Goal: Transaction & Acquisition: Purchase product/service

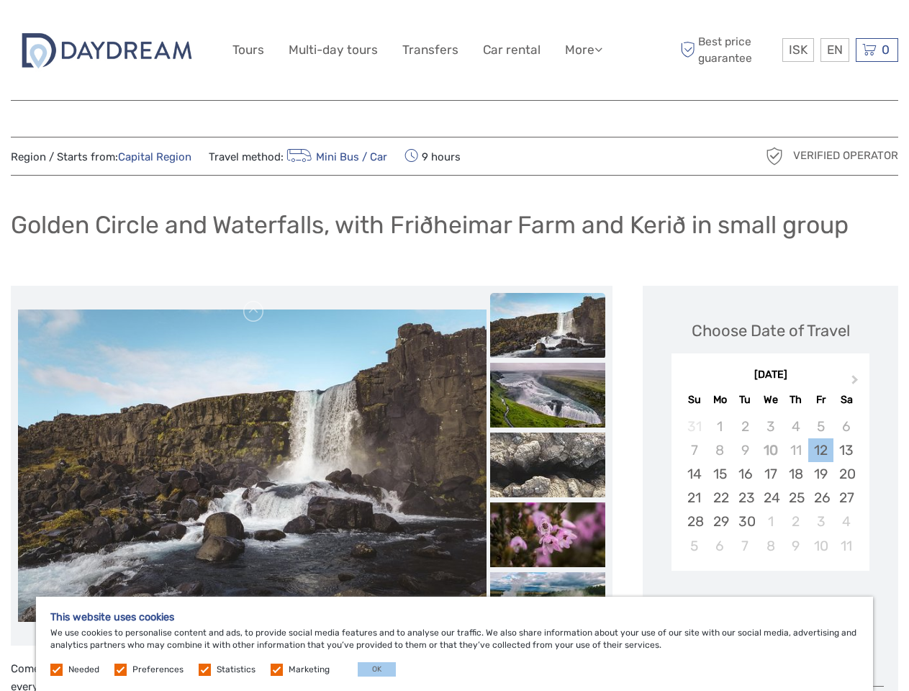
click at [582, 50] on link "More" at bounding box center [583, 50] width 37 height 21
click at [599, 49] on icon at bounding box center [598, 49] width 8 height 12
click at [797, 50] on span "ISK" at bounding box center [798, 49] width 19 height 14
click at [834, 50] on div "EN English Español Deutsch" at bounding box center [834, 50] width 29 height 24
click at [876, 50] on div "0 Items Total 0 ISK Checkout The shopping cart is empty." at bounding box center [876, 50] width 42 height 24
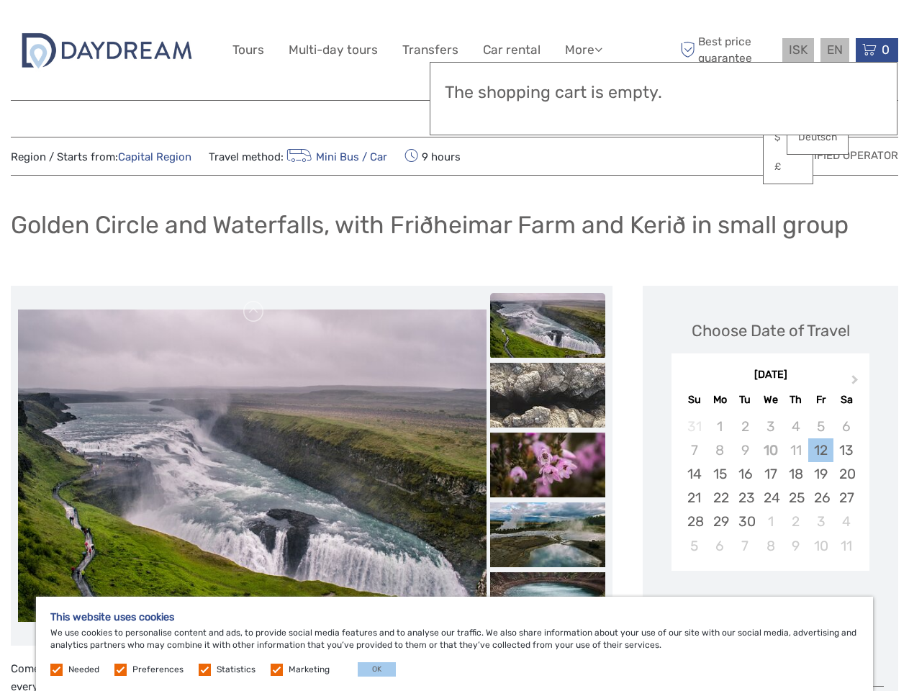
click at [252, 276] on img at bounding box center [252, 120] width 468 height 312
click at [254, 312] on link at bounding box center [253, 311] width 23 height 23
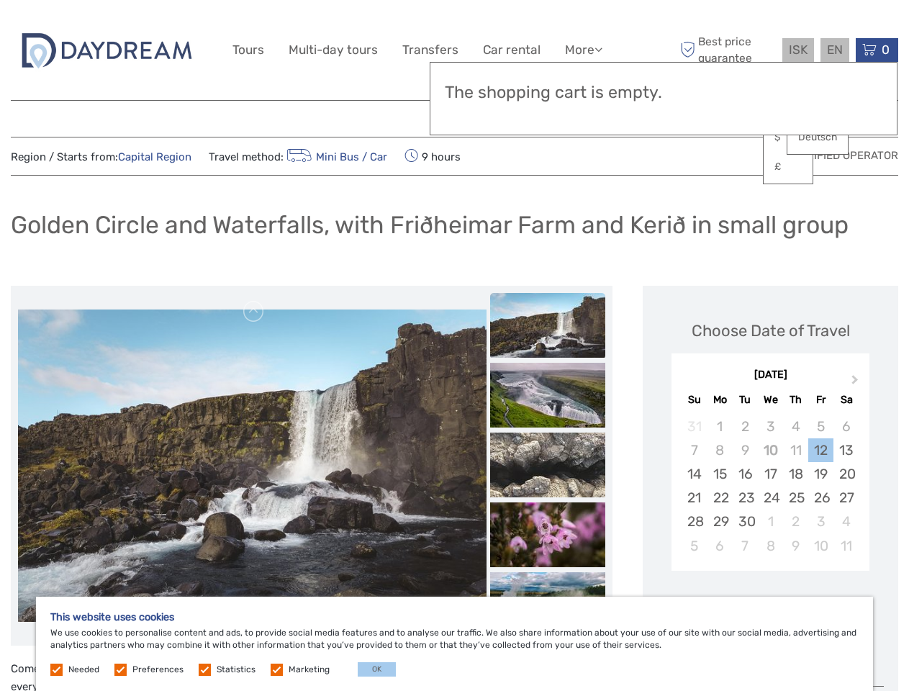
click at [548, 117] on div "Items Total 0 ISK Checkout The shopping cart is empty." at bounding box center [664, 98] width 468 height 73
click at [548, 116] on div "Items Total 0 ISK Checkout The shopping cart is empty." at bounding box center [664, 98] width 468 height 73
